Goal: Transaction & Acquisition: Obtain resource

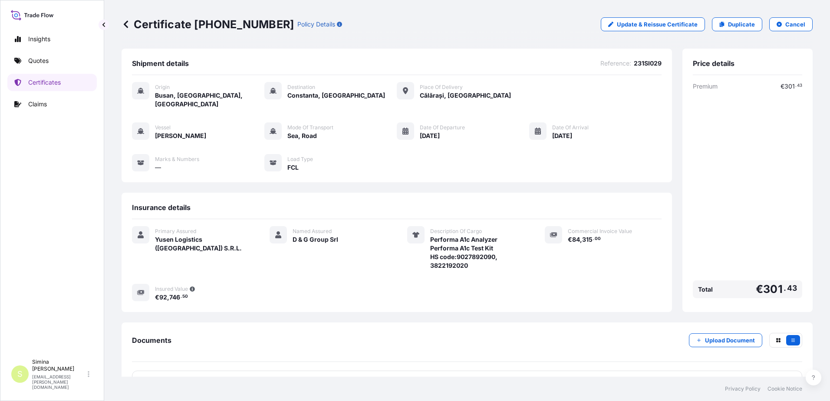
scroll to position [29, 0]
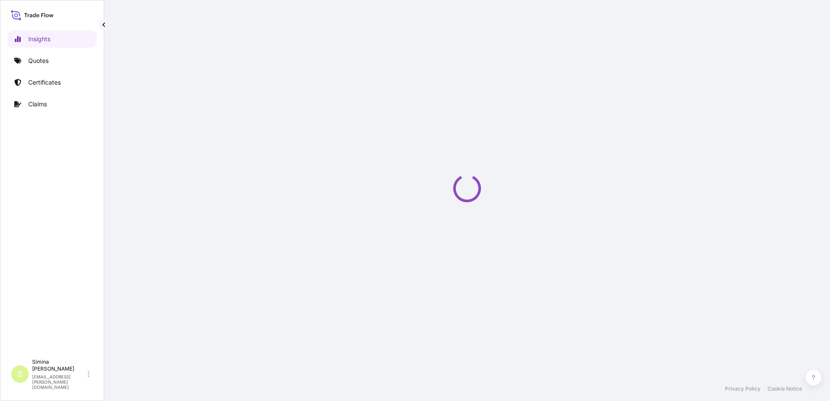
select select "2025"
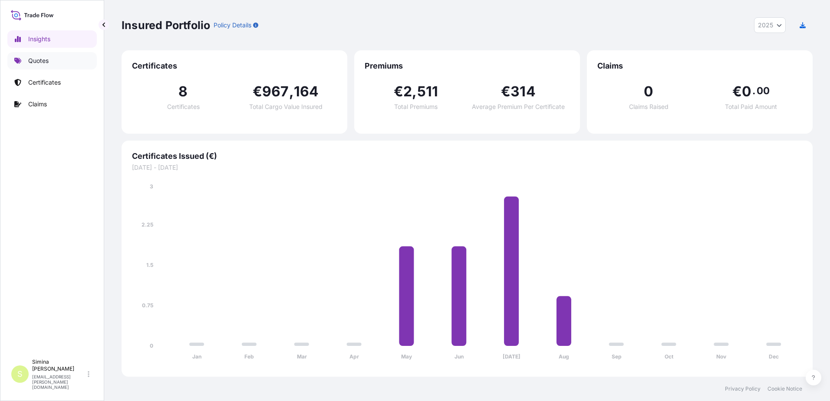
click at [36, 65] on link "Quotes" at bounding box center [51, 60] width 89 height 17
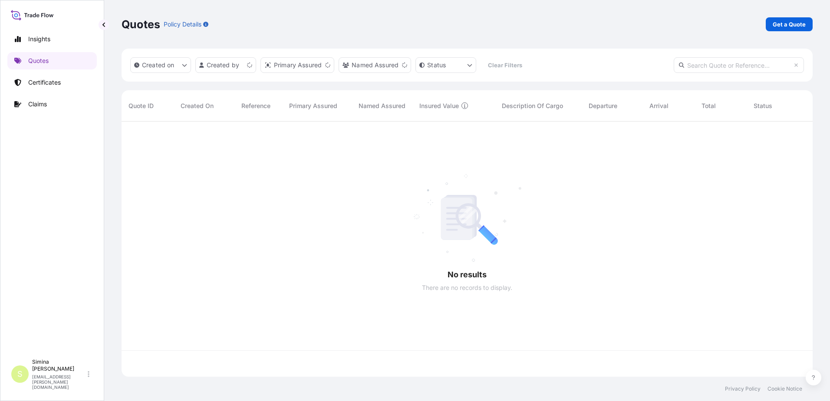
scroll to position [253, 684]
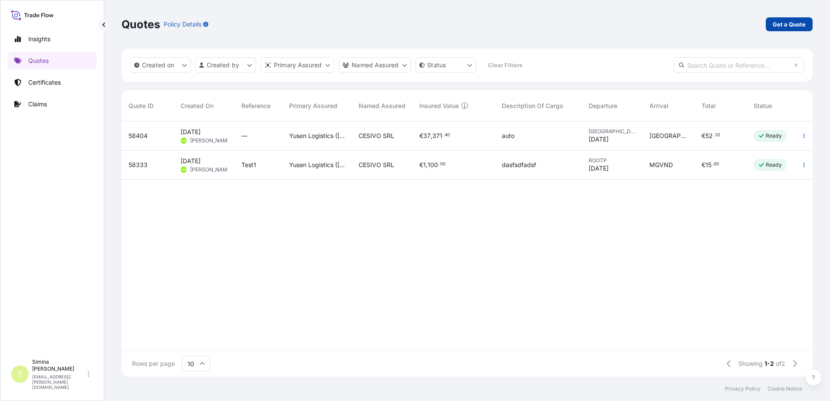
click at [795, 22] on p "Get a Quote" at bounding box center [788, 24] width 33 height 9
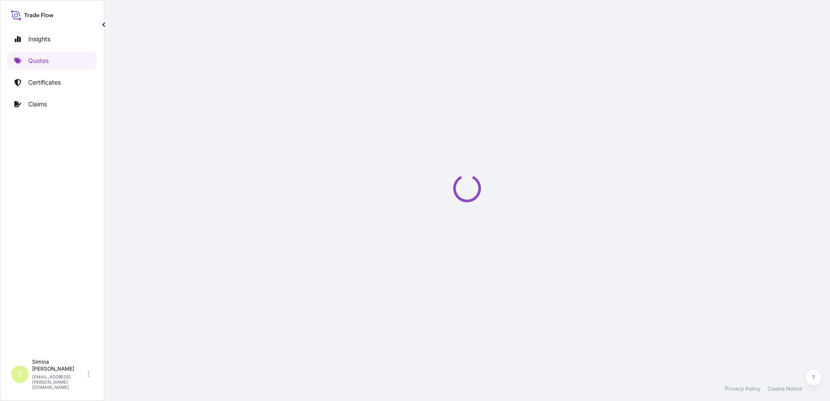
select select "Sea"
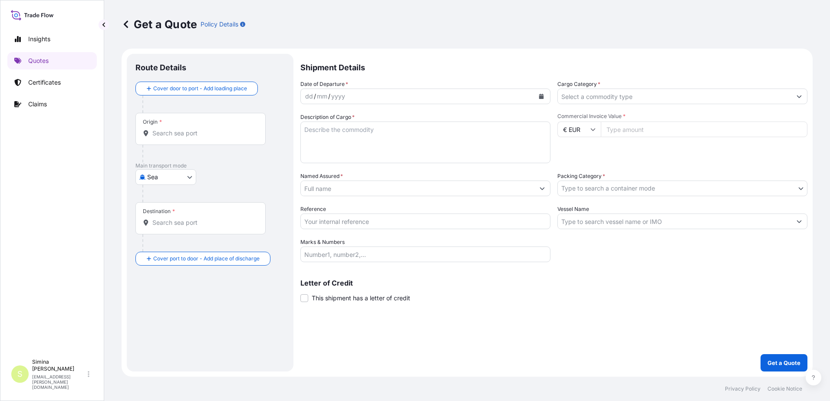
click at [336, 95] on div "yyyy" at bounding box center [338, 96] width 16 height 10
click at [543, 96] on icon "Calendar" at bounding box center [541, 96] width 5 height 5
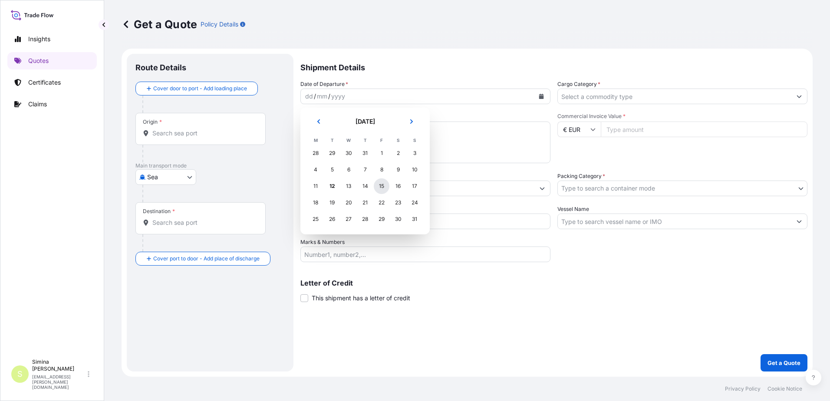
click at [383, 186] on div "15" at bounding box center [382, 186] width 16 height 16
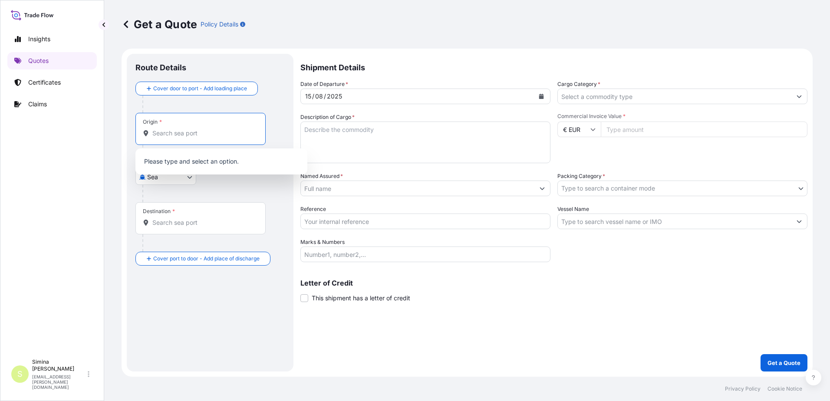
click at [161, 129] on input "Origin *" at bounding box center [203, 133] width 102 height 9
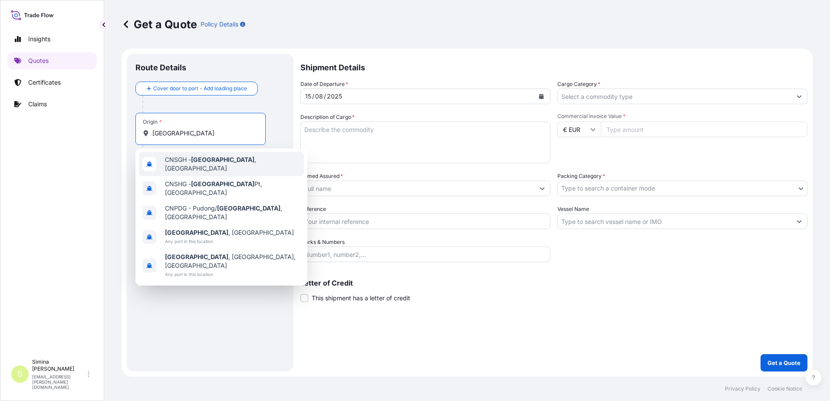
click at [186, 162] on span "CNSGH - Shanghai , China" at bounding box center [232, 163] width 135 height 17
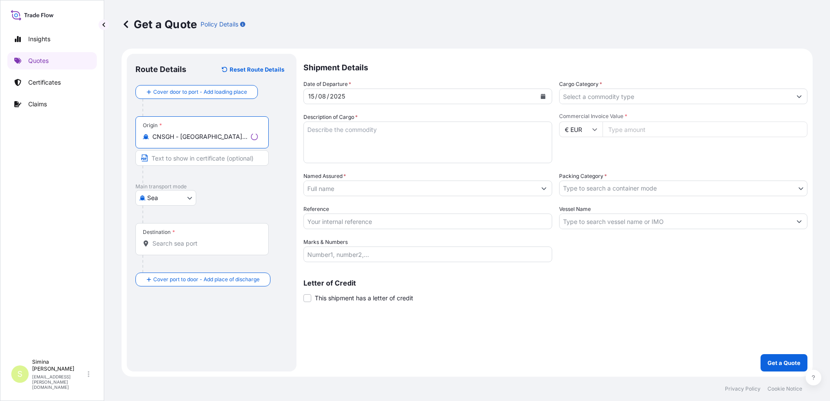
type input "CNSGH - Shanghai, China"
click at [158, 242] on input "Destination *" at bounding box center [204, 243] width 105 height 9
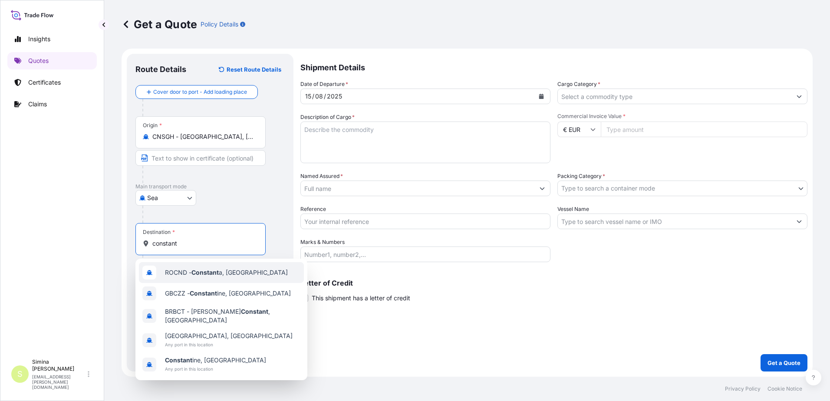
click at [182, 274] on span "ROCND - Constant a, Romania" at bounding box center [226, 272] width 123 height 9
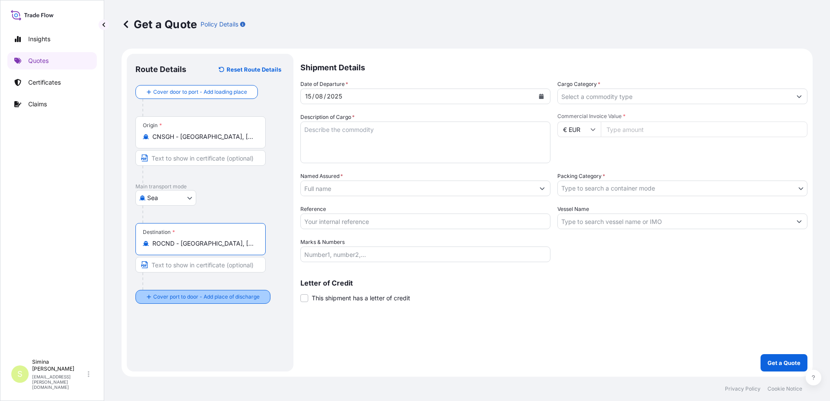
type input "ROCND - Constanta, Romania"
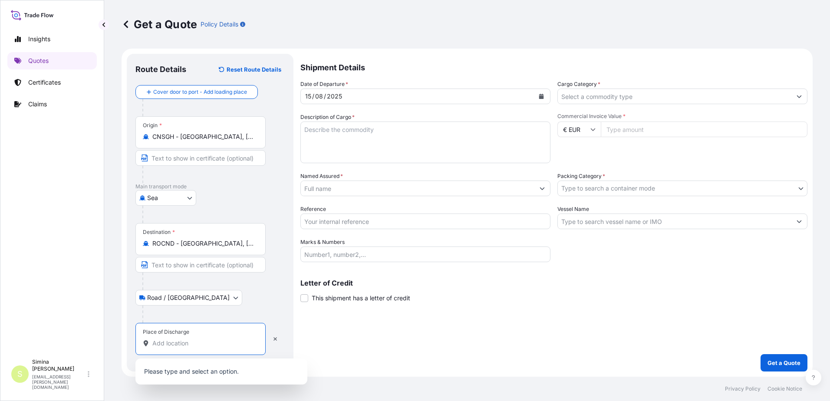
click at [162, 340] on input "Place of Discharge" at bounding box center [203, 343] width 102 height 9
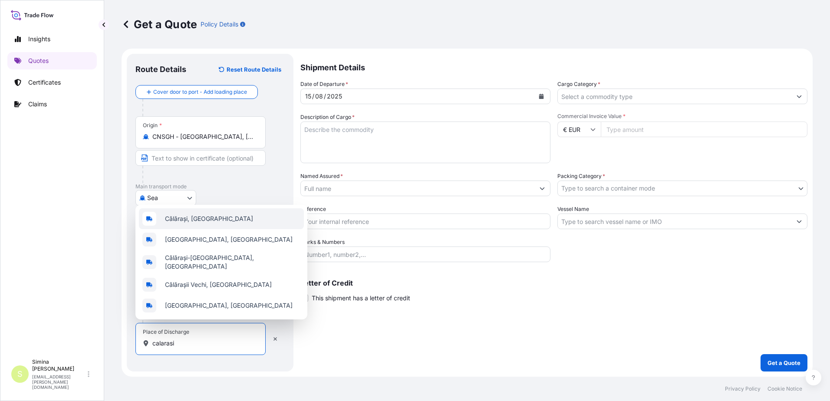
click at [180, 220] on span "Călărași, [GEOGRAPHIC_DATA]" at bounding box center [209, 218] width 88 height 9
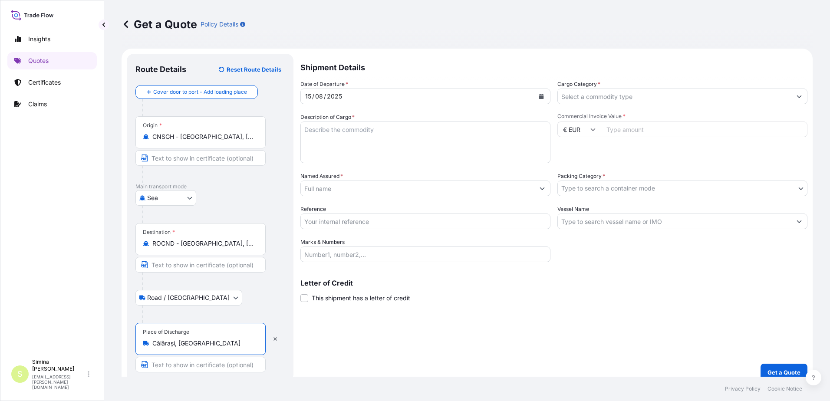
type input "Călărași, [GEOGRAPHIC_DATA]"
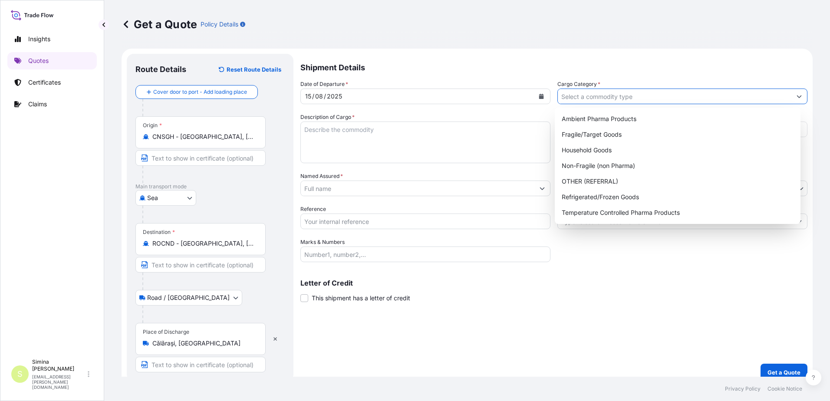
click at [606, 97] on input "Cargo Category *" at bounding box center [674, 97] width 233 height 16
click at [611, 118] on div "Ambient Pharma Products" at bounding box center [677, 119] width 239 height 16
type input "Ambient Pharma Products"
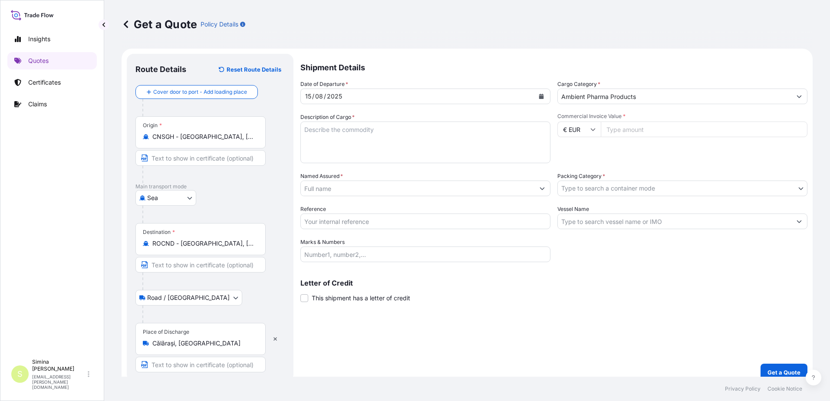
click at [590, 126] on input "€ EUR" at bounding box center [578, 129] width 43 height 16
click at [574, 190] on div "$ USD" at bounding box center [576, 189] width 36 height 16
type input "$ USD"
click at [358, 131] on textarea "Description of Cargo *" at bounding box center [425, 142] width 250 height 42
click at [362, 132] on textarea "Description of Cargo *" at bounding box center [425, 142] width 250 height 42
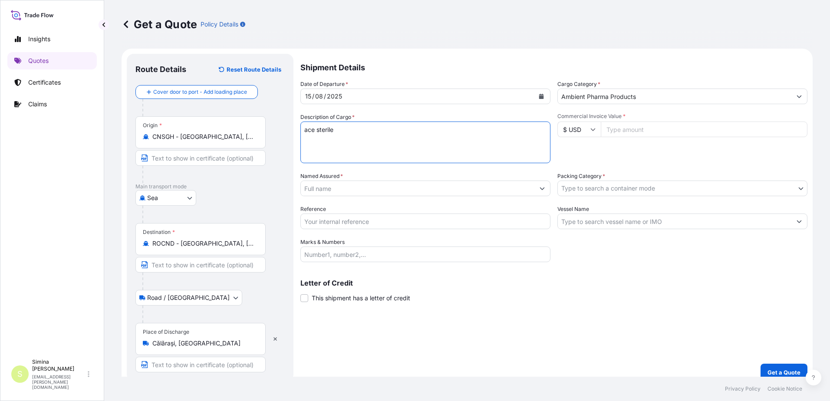
type textarea "ace sterile"
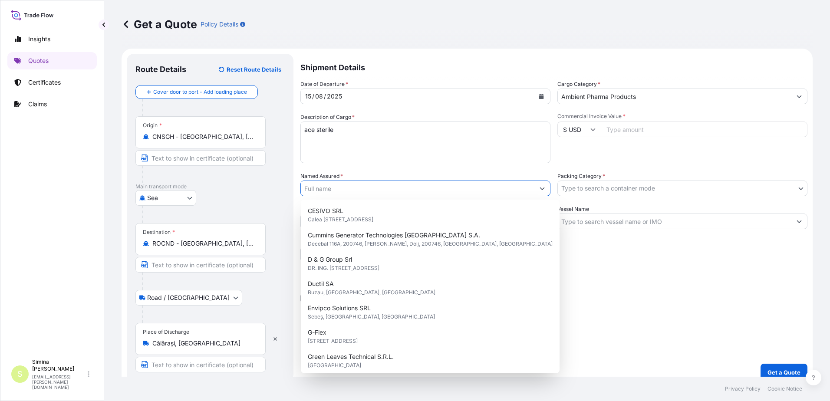
click at [361, 184] on input "Named Assured *" at bounding box center [417, 188] width 233 height 16
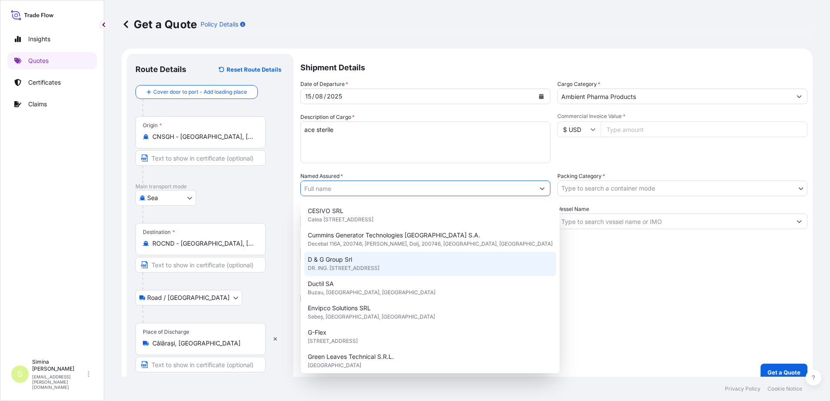
click at [355, 255] on div "D & G Group Srl DR. ING. Ciulinaru Ion street, no.4, Calarasi, Romania, 910022,…" at bounding box center [430, 264] width 252 height 24
type input "D & G Group Srl"
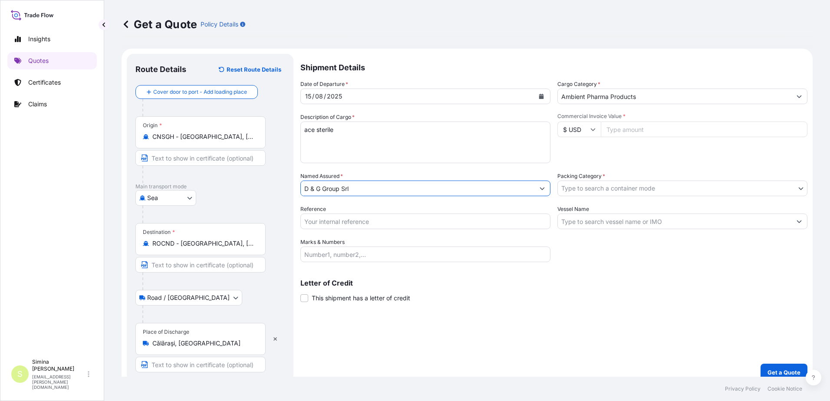
click at [624, 187] on body "15 options available. Insights Quotes Certificates Claims S Simina Petre simina…" at bounding box center [415, 200] width 830 height 401
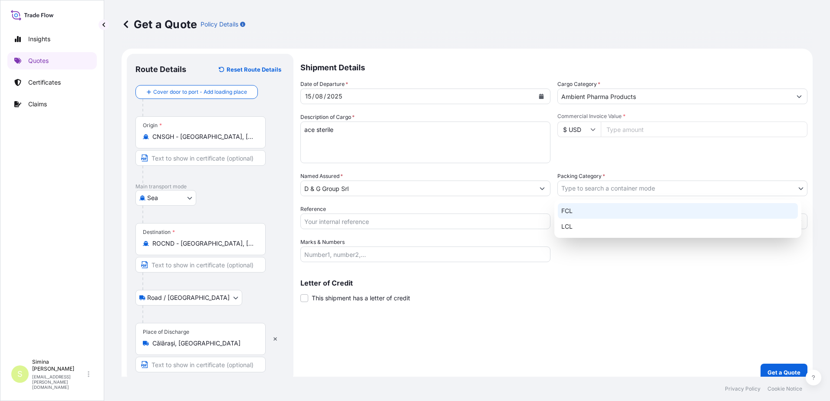
click at [570, 211] on div "FCL" at bounding box center [678, 211] width 240 height 16
select select "21"
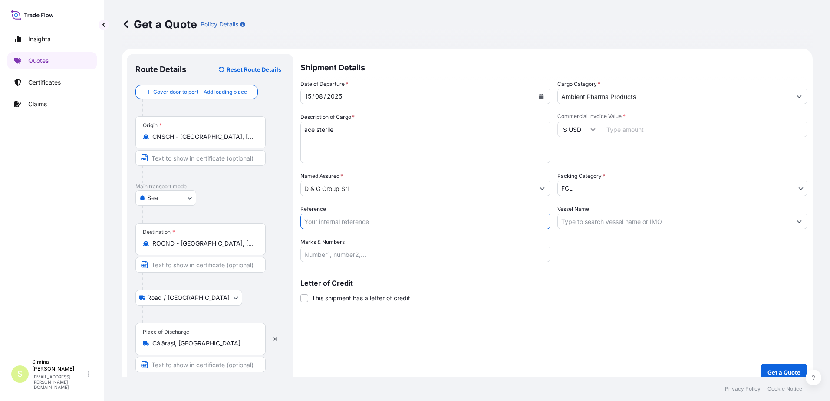
click at [322, 219] on input "Reference" at bounding box center [425, 221] width 250 height 16
paste input "231SI044"
type input "231SI044"
click at [641, 130] on input "Commercial Invoice Value *" at bounding box center [703, 129] width 207 height 16
type input "56629"
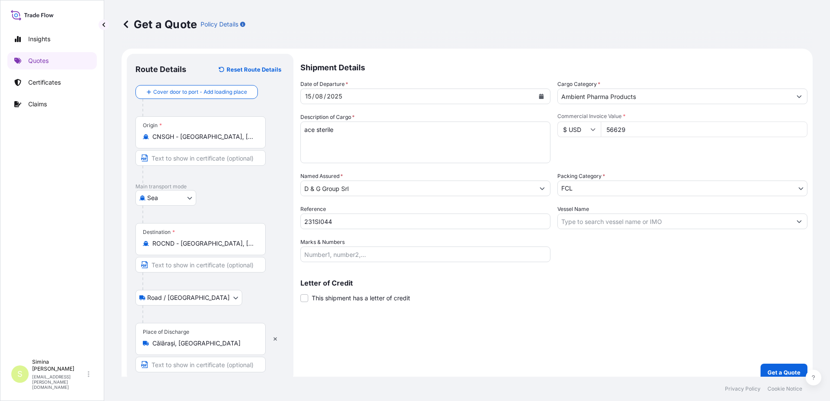
click at [673, 315] on div "Shipment Details Date of Departure * 15 / 08 / 2025 Cargo Category * Ambient Ph…" at bounding box center [553, 217] width 507 height 327
click at [364, 142] on textarea "ace sterile" at bounding box center [425, 142] width 250 height 42
type textarea "ace sterile HS code 90183900"
click at [578, 220] on input "Vessel Name" at bounding box center [674, 221] width 233 height 16
paste input "MSC NELA"
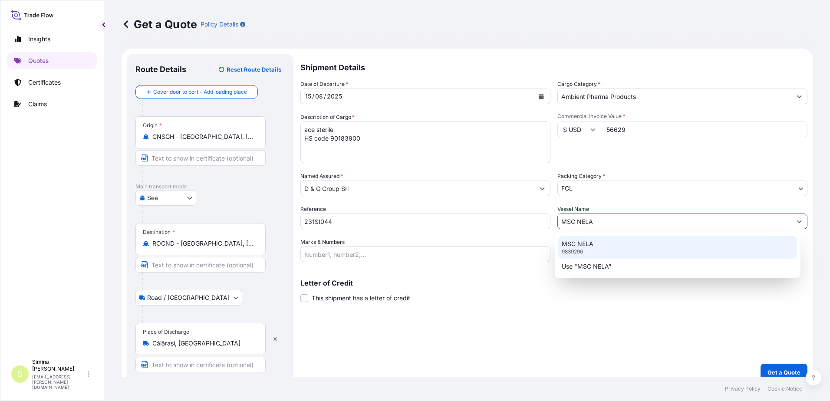
click at [598, 242] on div "MSC NELA 9839296" at bounding box center [677, 247] width 239 height 23
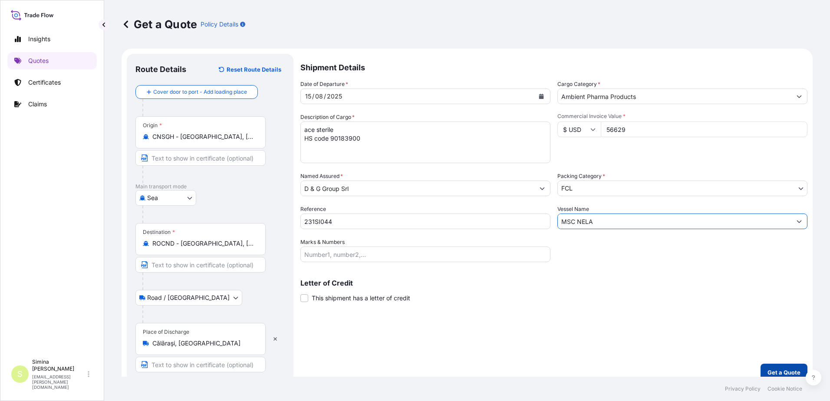
type input "MSC NELA"
click at [767, 371] on p "Get a Quote" at bounding box center [783, 372] width 33 height 9
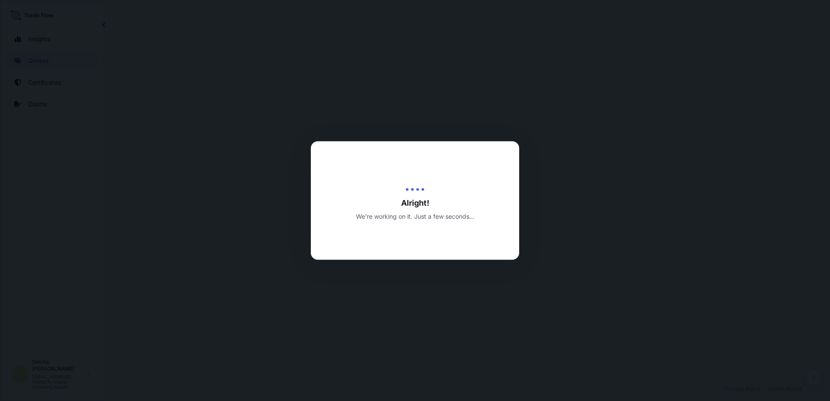
select select "Sea"
select select "Road / Inland"
select select "21"
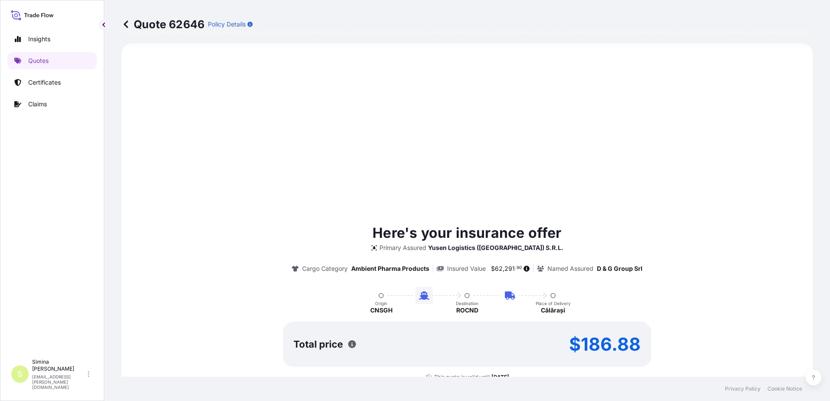
scroll to position [435, 0]
